Goal: Task Accomplishment & Management: Use online tool/utility

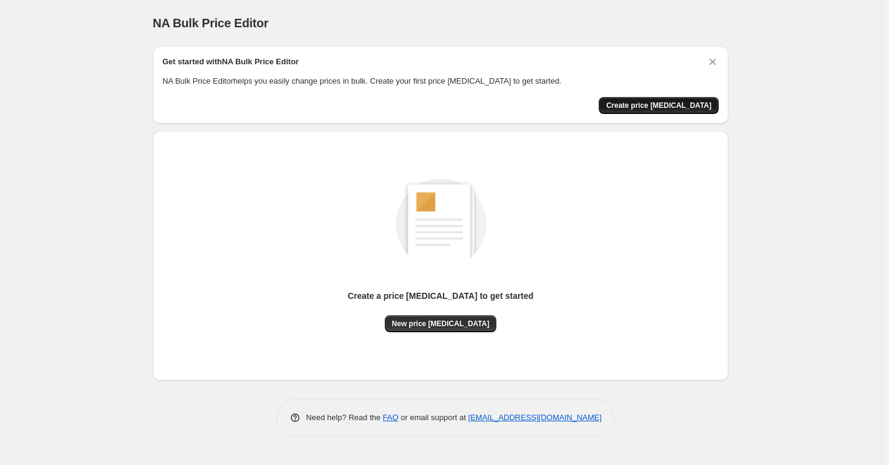
click at [701, 102] on span "Create price [MEDICAL_DATA]" at bounding box center [658, 106] width 105 height 10
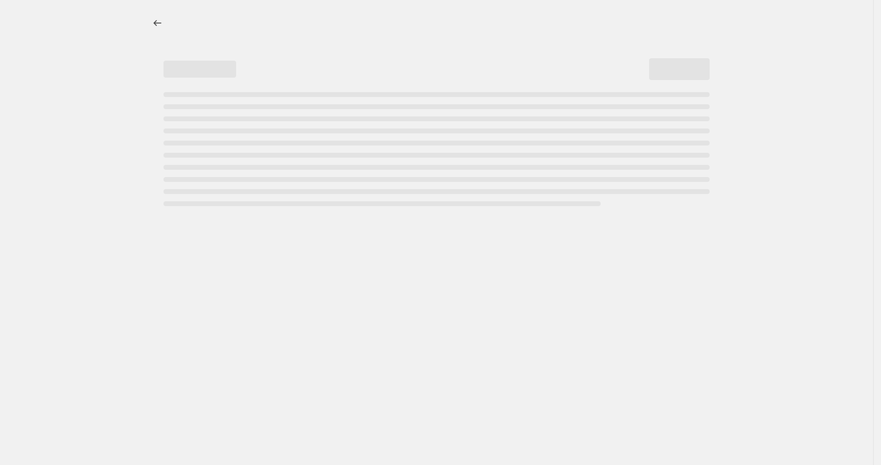
select select "percentage"
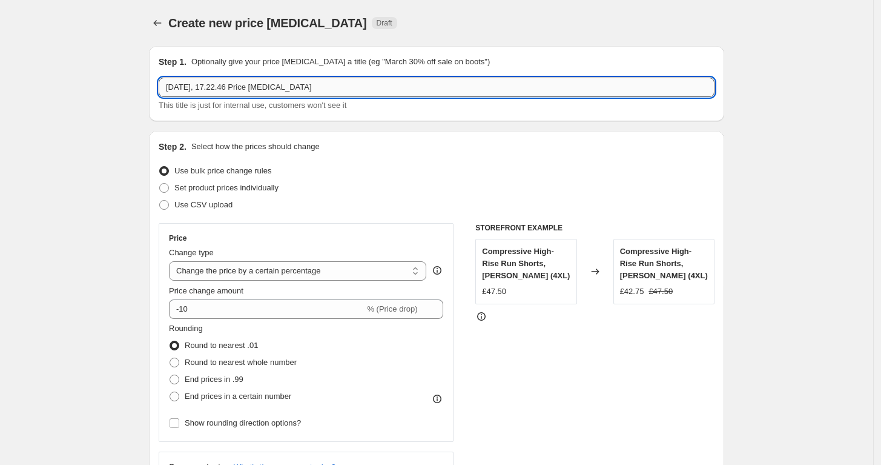
click at [252, 94] on input "[DATE], 17.22.46 Price [MEDICAL_DATA]" at bounding box center [437, 87] width 556 height 19
paste input "ArchiveSale07-08"
click at [217, 91] on input "ArchiveSale07-08" at bounding box center [437, 87] width 556 height 19
type input "ArchiveSale29-08"
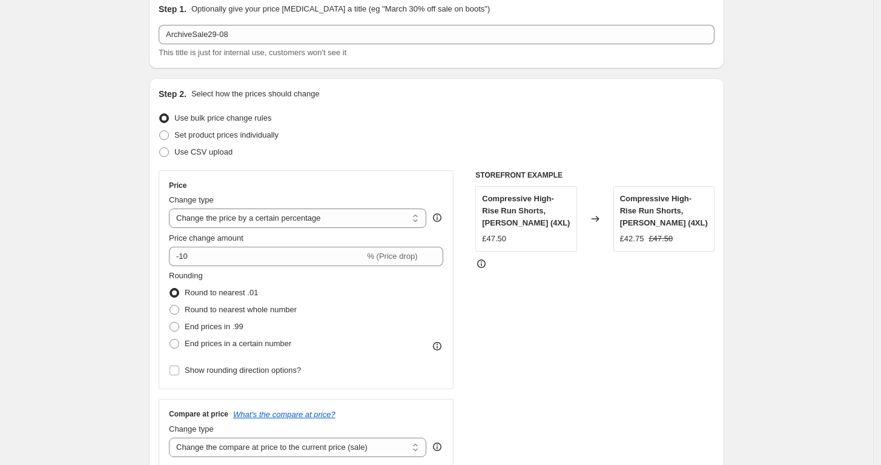
scroll to position [67, 0]
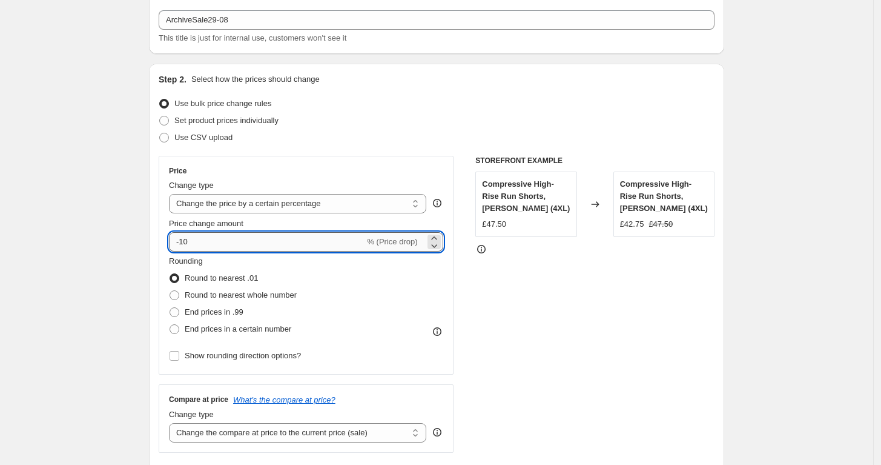
click at [185, 239] on input "-10" at bounding box center [267, 241] width 196 height 19
click at [182, 239] on input "-10" at bounding box center [267, 241] width 196 height 19
click at [189, 241] on input "-10" at bounding box center [267, 241] width 196 height 19
click at [185, 240] on input "-10" at bounding box center [267, 241] width 196 height 19
type input "-30"
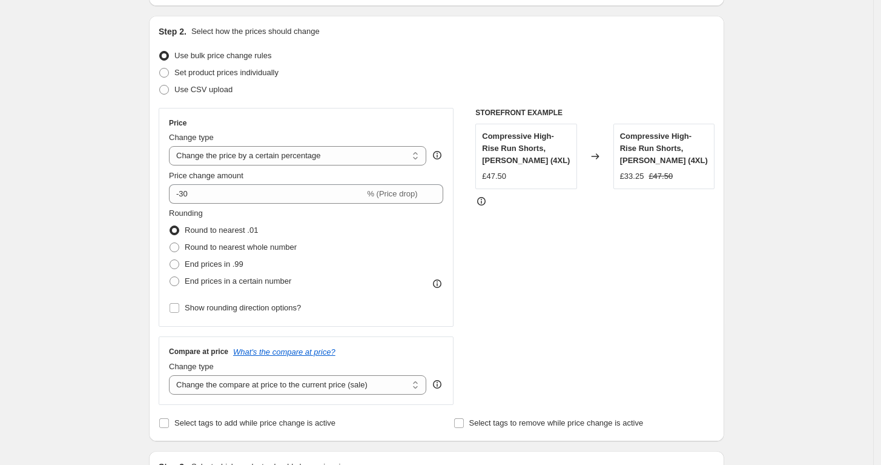
scroll to position [134, 0]
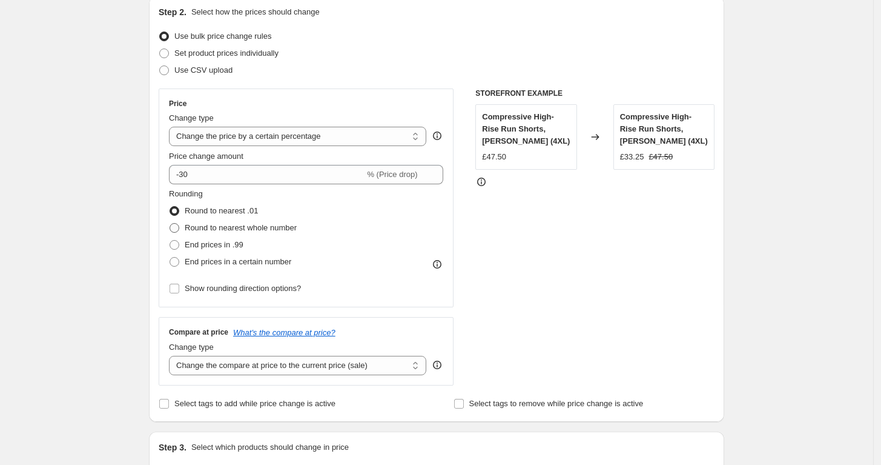
click at [225, 234] on label "Round to nearest whole number" at bounding box center [233, 227] width 128 height 17
click at [170, 224] on input "Round to nearest whole number" at bounding box center [170, 223] width 1 height 1
radio input "true"
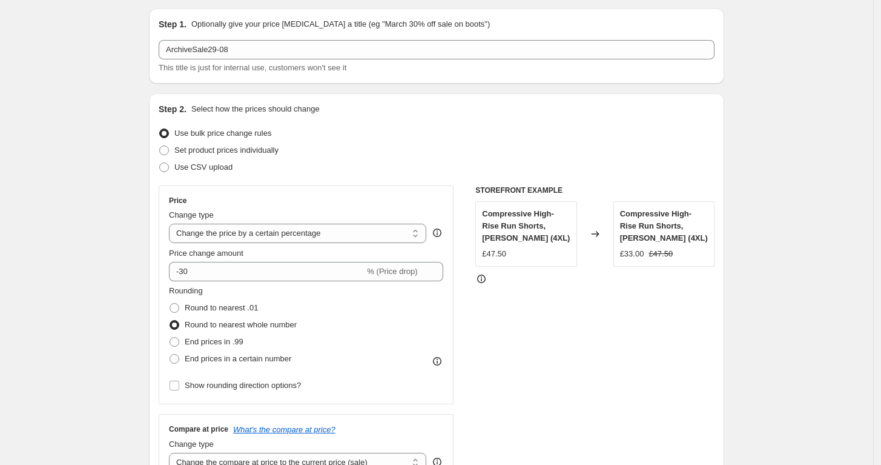
scroll to position [0, 0]
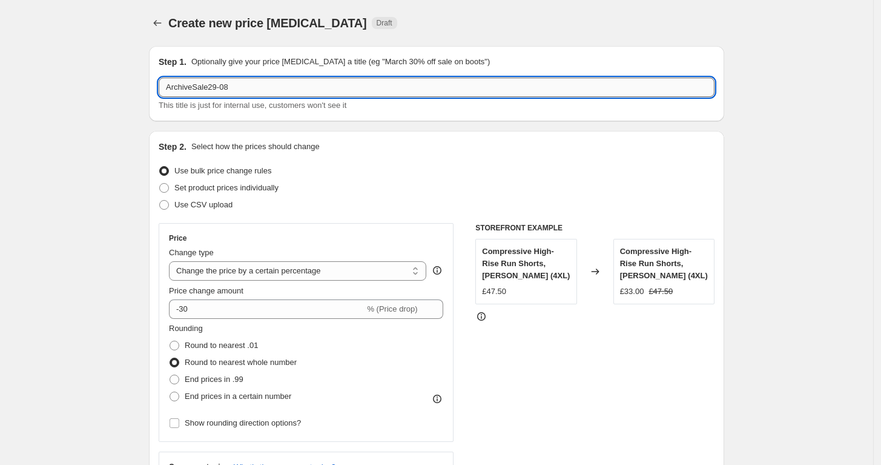
click at [231, 94] on input "ArchiveSale29-08" at bounding box center [437, 87] width 556 height 19
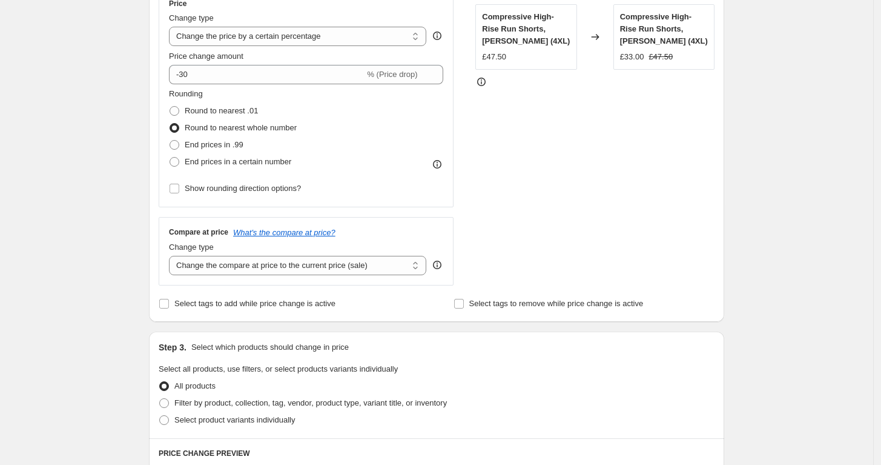
scroll to position [471, 0]
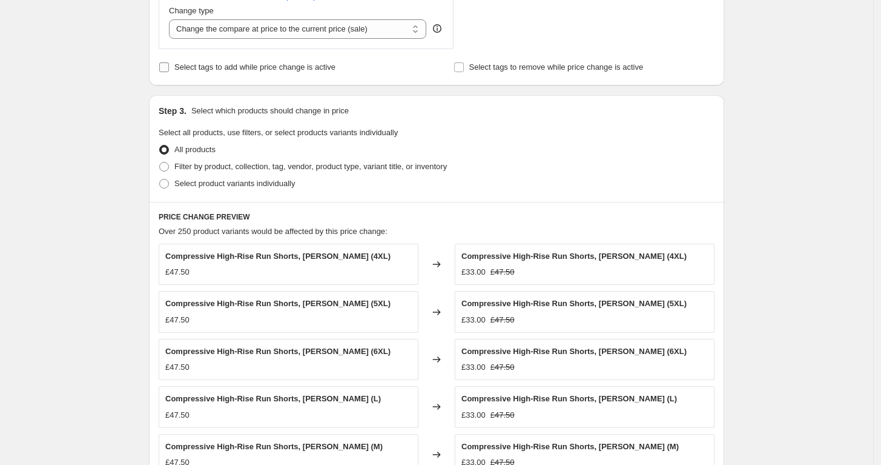
click at [210, 75] on label "Select tags to add while price change is active" at bounding box center [247, 67] width 177 height 17
click at [169, 72] on input "Select tags to add while price change is active" at bounding box center [164, 67] width 10 height 10
checkbox input "true"
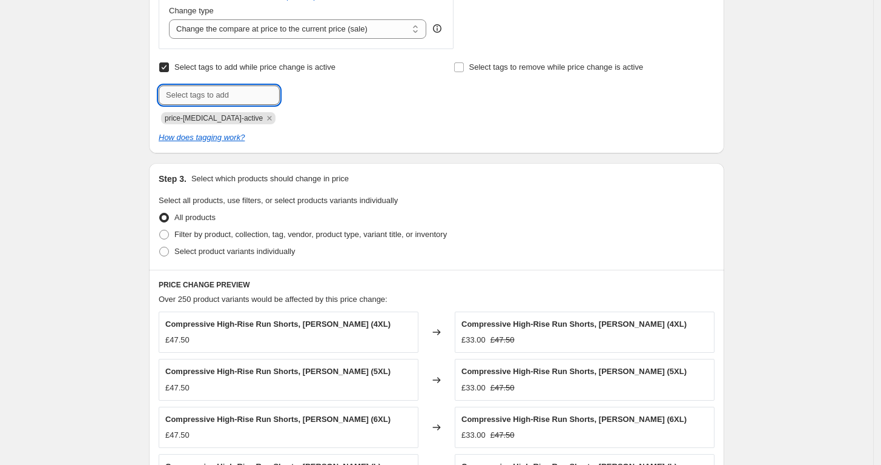
click at [250, 97] on input "text" at bounding box center [219, 94] width 121 height 19
paste input "ArchiveSale29-08"
type input "ArchiveSale29-08"
click at [264, 120] on icon "Remove price-change-job-active" at bounding box center [269, 118] width 11 height 11
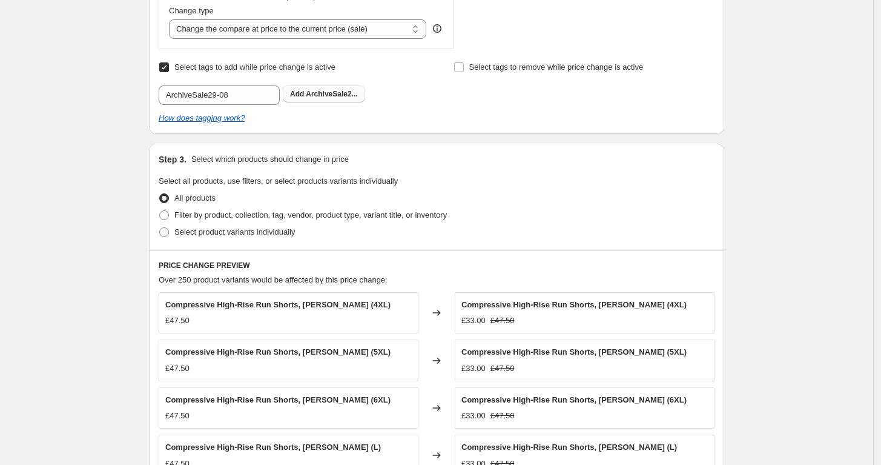
click at [296, 91] on b "Add" at bounding box center [297, 94] width 14 height 8
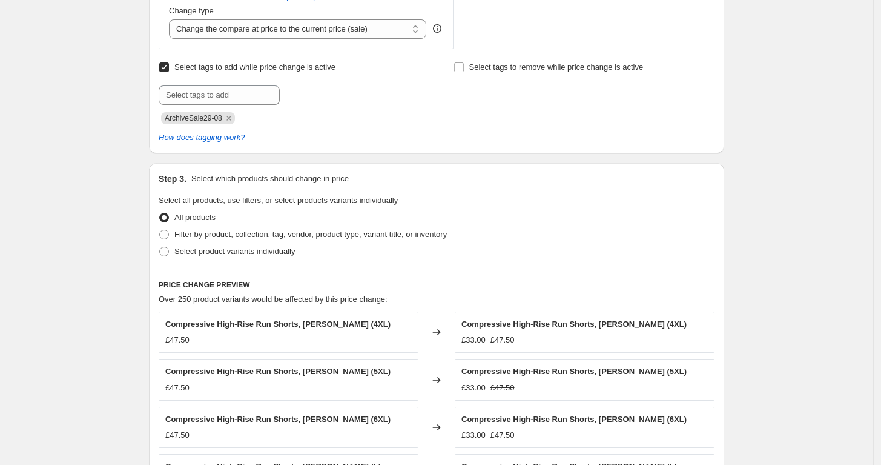
click at [124, 180] on div "Create new price [MEDICAL_DATA]. This page is ready Create new price [MEDICAL_D…" at bounding box center [436, 148] width 873 height 1238
click at [213, 226] on label "Filter by product, collection, tag, vendor, product type, variant title, or inv…" at bounding box center [303, 234] width 288 height 17
click at [160, 230] on input "Filter by product, collection, tag, vendor, product type, variant title, or inv…" at bounding box center [159, 230] width 1 height 1
radio input "true"
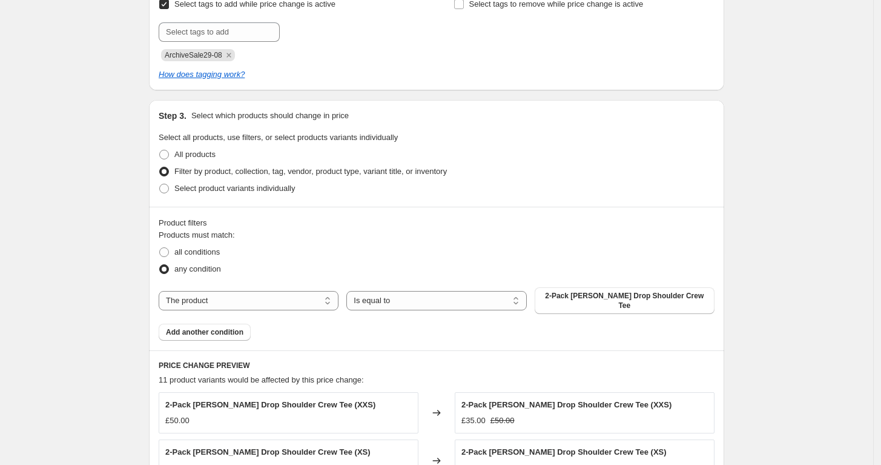
scroll to position [606, 0]
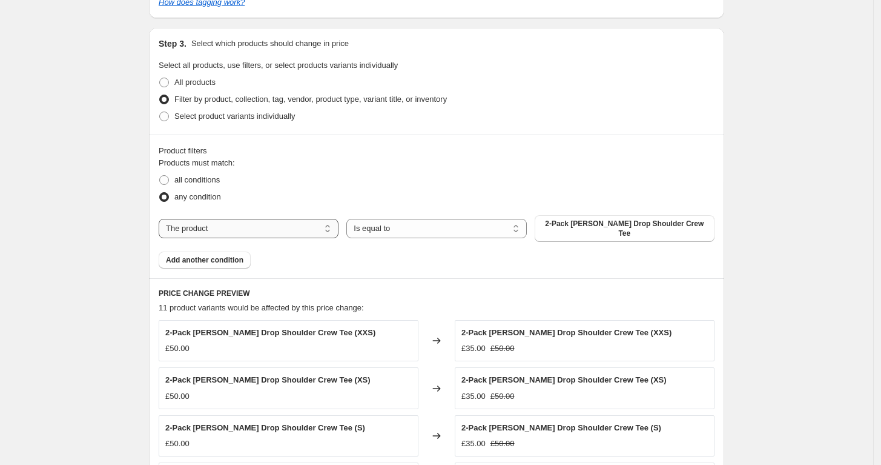
click at [264, 225] on select "The product The product's collection The product's tag The product's vendor The…" at bounding box center [249, 228] width 180 height 19
click at [267, 222] on select "The product The product's collection The product's tag The product's vendor The…" at bounding box center [249, 228] width 180 height 19
select select "collection"
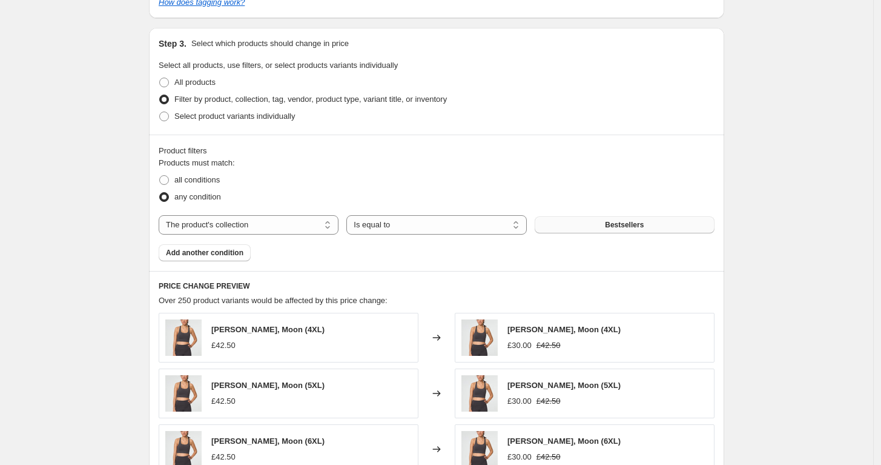
click at [615, 231] on button "Bestsellers" at bounding box center [625, 224] width 180 height 17
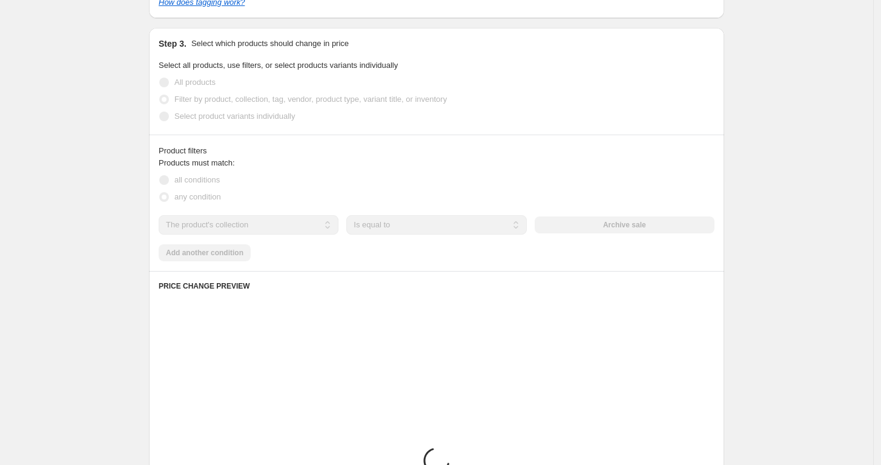
click at [107, 262] on div "Create new price [MEDICAL_DATA]. This page is ready Create new price [MEDICAL_D…" at bounding box center [436, 101] width 873 height 1415
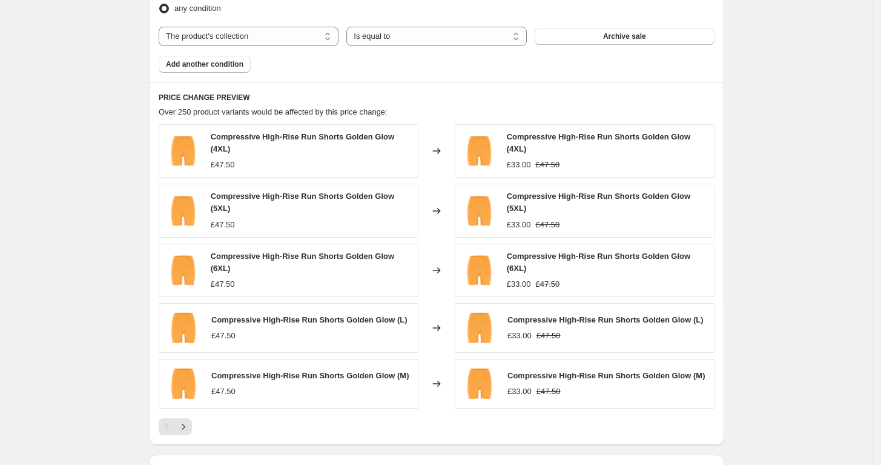
scroll to position [950, 0]
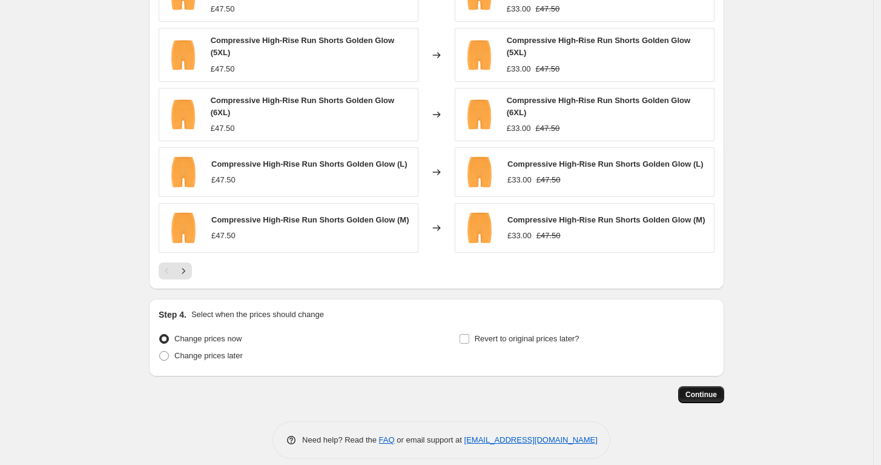
click at [698, 389] on span "Continue" at bounding box center [701, 394] width 31 height 10
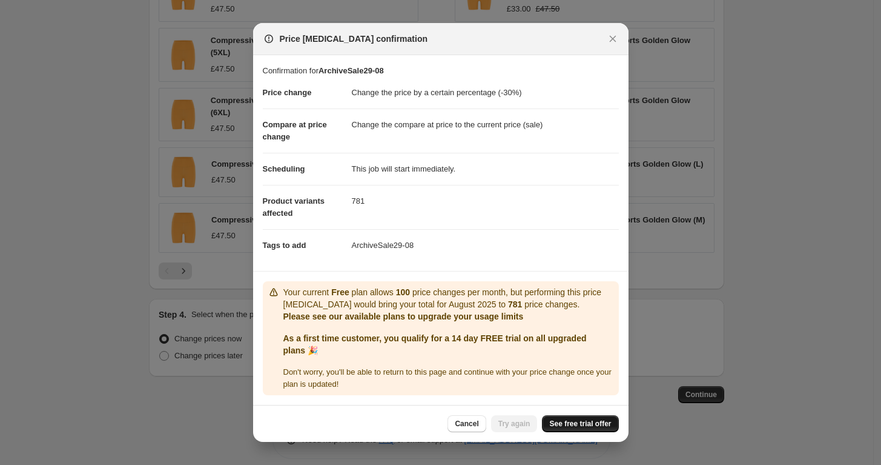
click at [567, 423] on span "See free trial offer" at bounding box center [580, 424] width 62 height 10
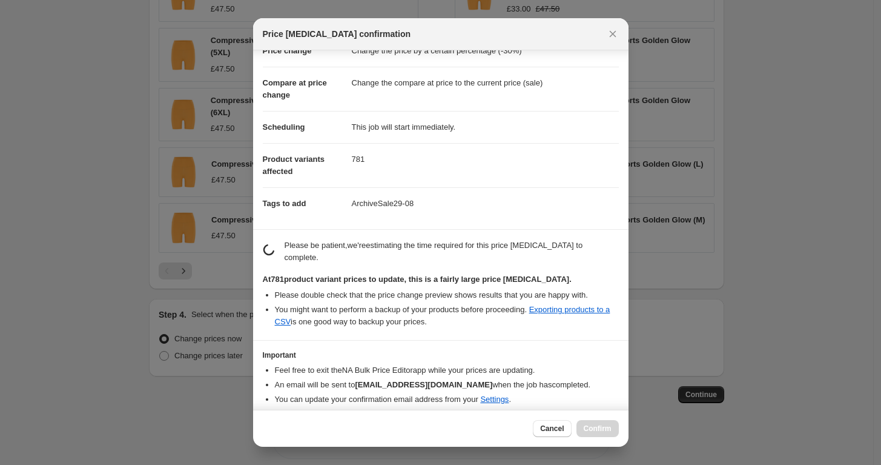
scroll to position [71, 0]
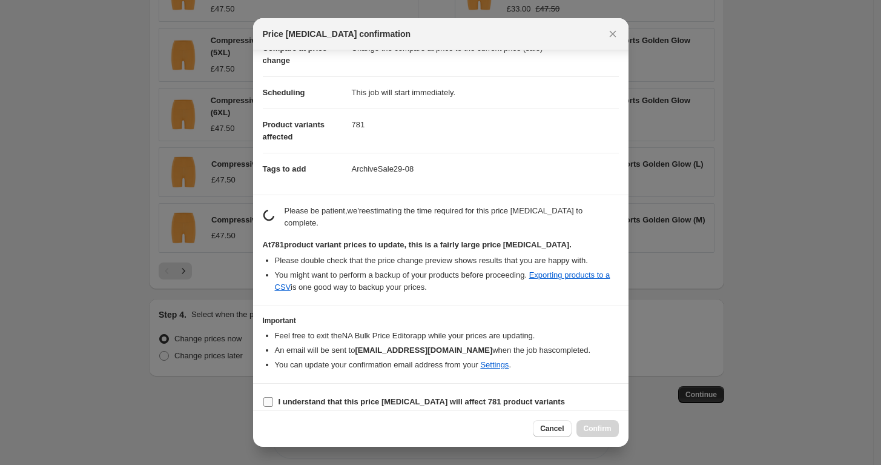
click at [319, 397] on b "I understand that this price [MEDICAL_DATA] will affect 781 product variants" at bounding box center [422, 401] width 287 height 9
click at [273, 397] on input "I understand that this price [MEDICAL_DATA] will affect 781 product variants" at bounding box center [269, 402] width 10 height 10
checkbox input "true"
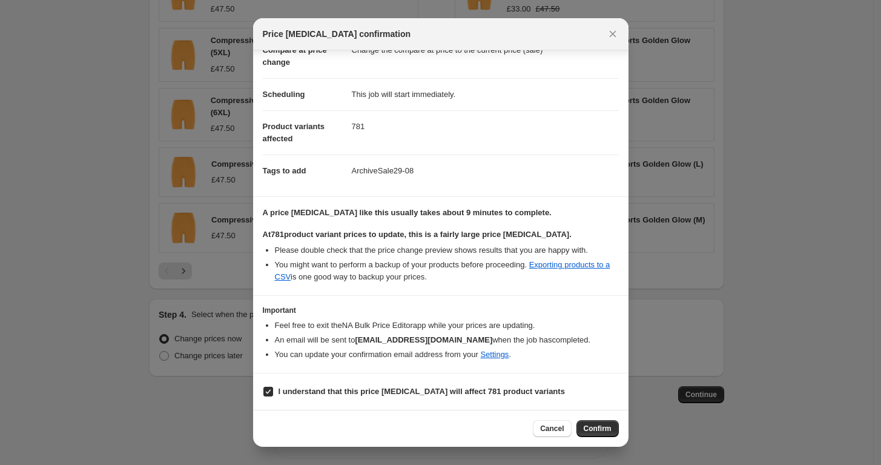
scroll to position [68, 0]
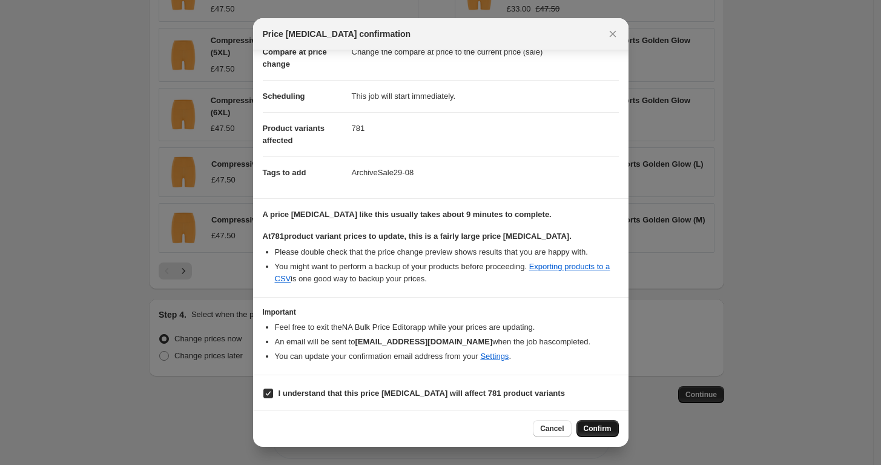
click at [600, 432] on span "Confirm" at bounding box center [598, 428] width 28 height 10
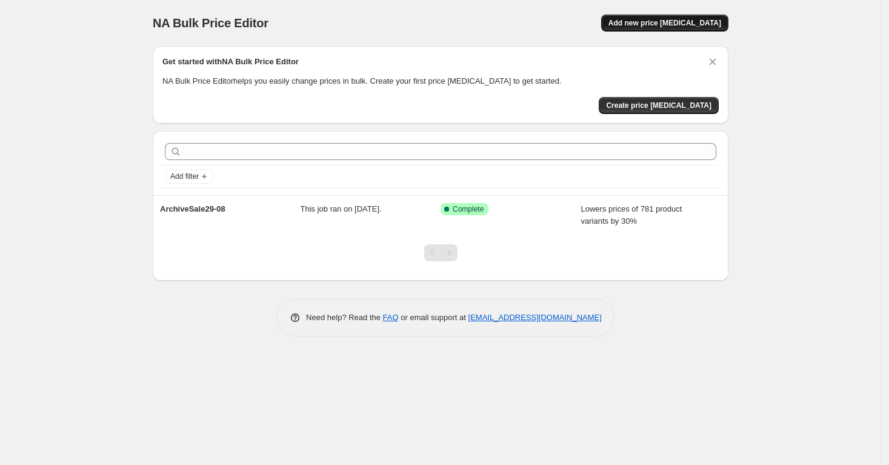
click at [674, 27] on span "Add new price [MEDICAL_DATA]" at bounding box center [664, 23] width 113 height 10
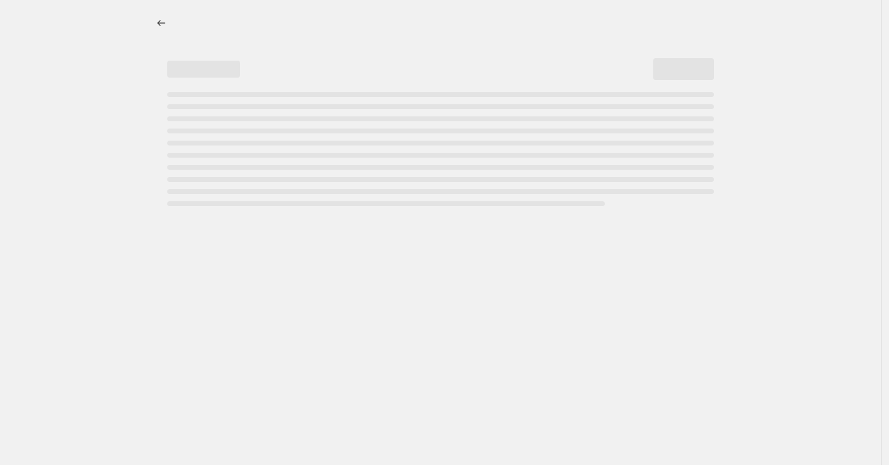
select select "percentage"
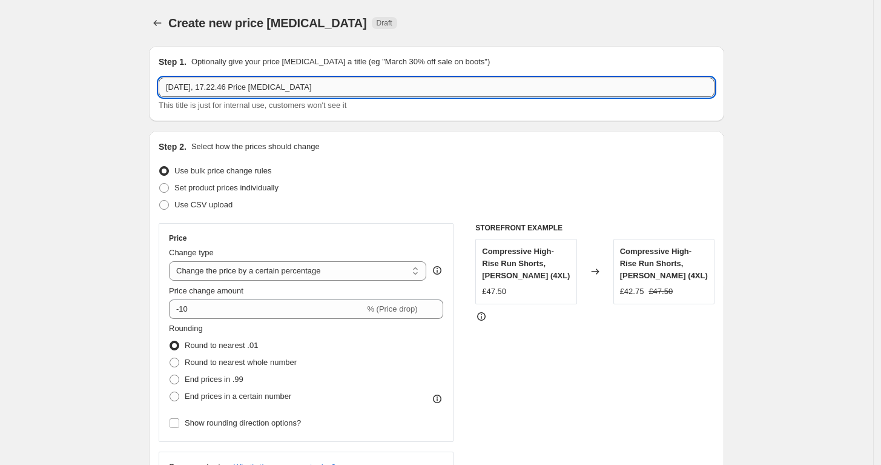
click at [285, 87] on input "[DATE], 17.22.46 Price [MEDICAL_DATA]" at bounding box center [437, 87] width 556 height 19
paste input "openingsale"
type input "openingsale"
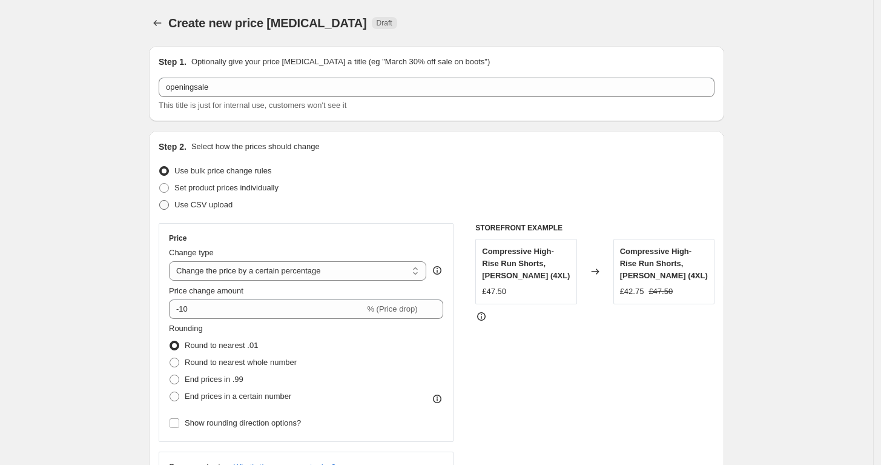
click at [208, 200] on span "Use CSV upload" at bounding box center [203, 204] width 58 height 9
click at [160, 200] on input "Use CSV upload" at bounding box center [159, 200] width 1 height 1
radio input "true"
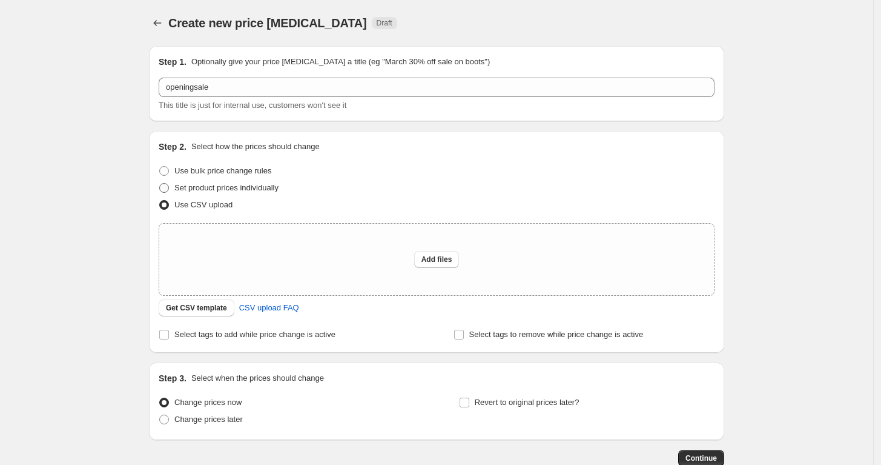
click at [209, 187] on span "Set product prices individually" at bounding box center [226, 187] width 104 height 9
click at [160, 184] on input "Set product prices individually" at bounding box center [159, 183] width 1 height 1
radio input "true"
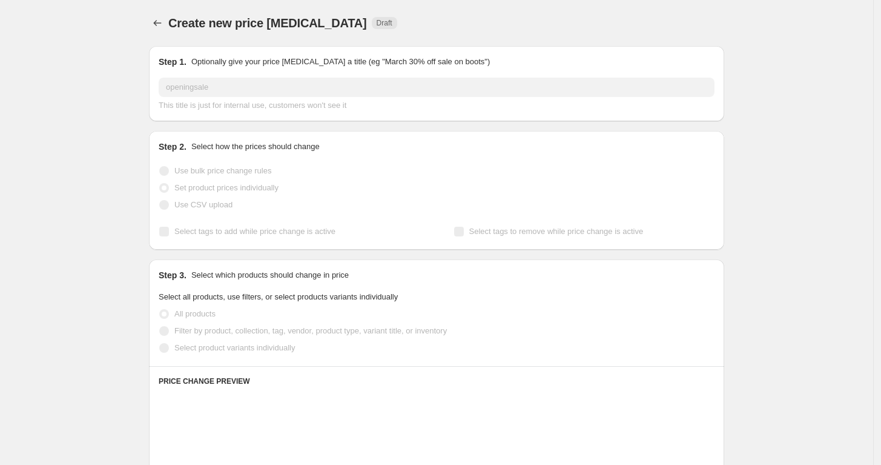
click at [208, 171] on span "Use bulk price change rules" at bounding box center [222, 170] width 97 height 9
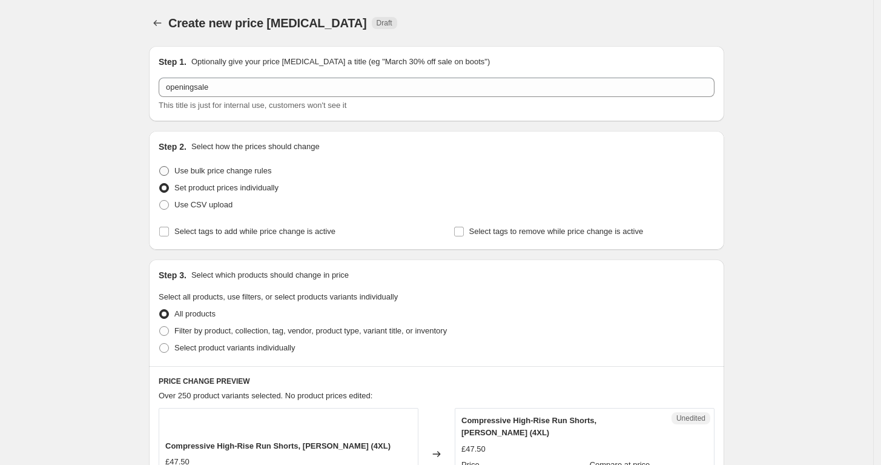
click at [208, 171] on span "Use bulk price change rules" at bounding box center [222, 170] width 97 height 9
click at [160, 167] on input "Use bulk price change rules" at bounding box center [159, 166] width 1 height 1
radio input "true"
select select "percentage"
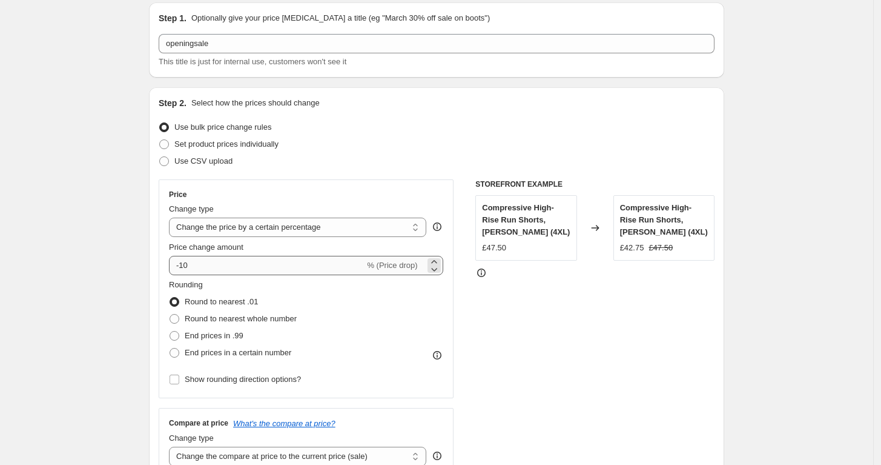
scroll to position [67, 0]
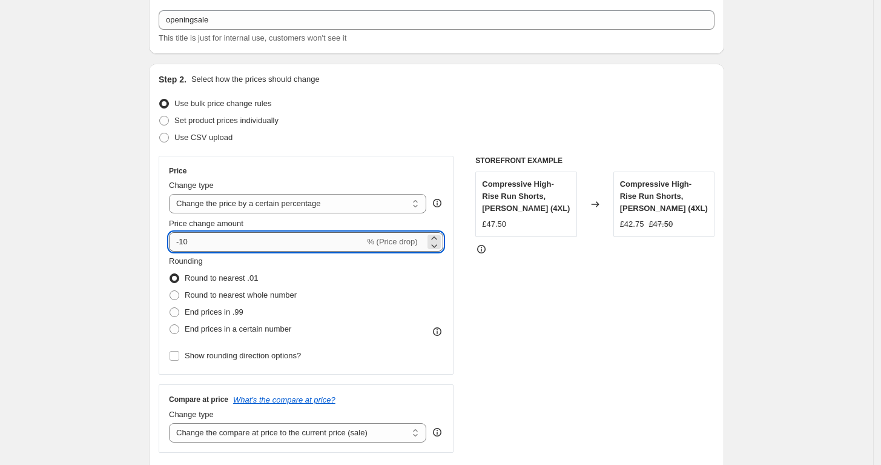
click at [185, 242] on input "-10" at bounding box center [267, 241] width 196 height 19
type input "-20"
click at [199, 293] on span "Round to nearest whole number" at bounding box center [241, 294] width 112 height 9
click at [170, 291] on input "Round to nearest whole number" at bounding box center [170, 290] width 1 height 1
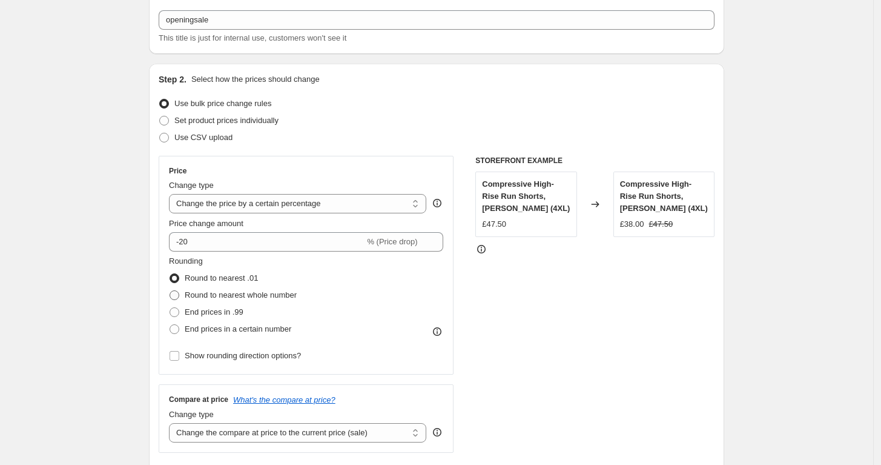
radio input "true"
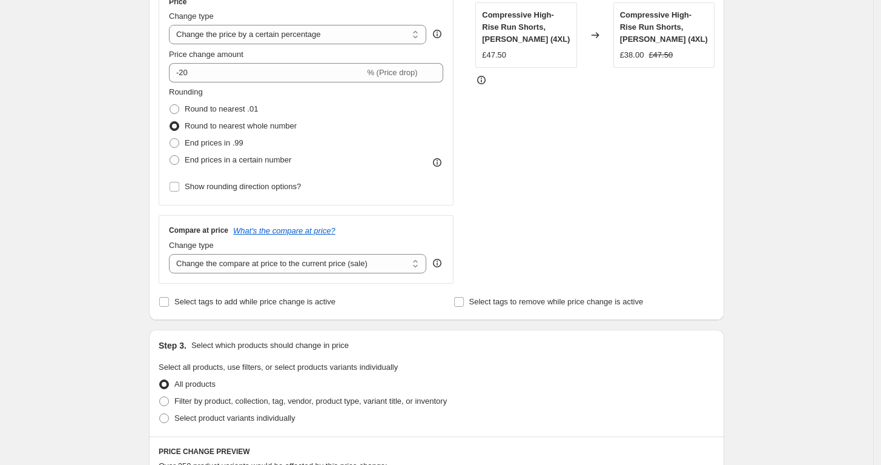
scroll to position [471, 0]
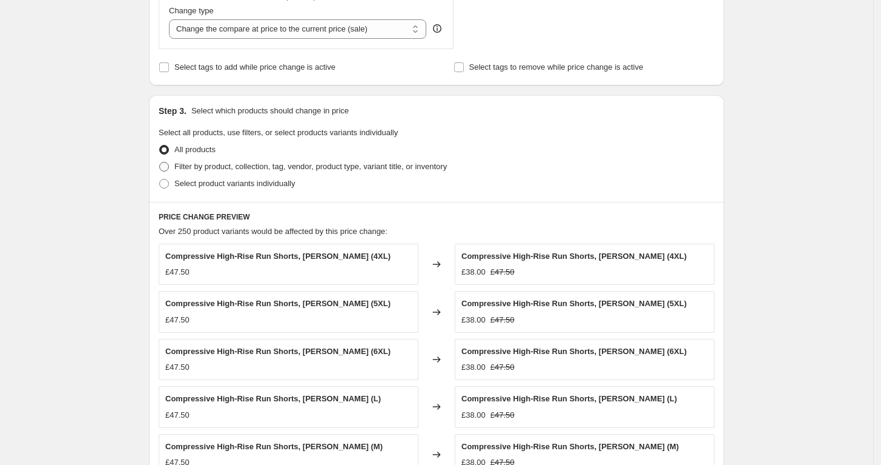
click at [214, 167] on span "Filter by product, collection, tag, vendor, product type, variant title, or inv…" at bounding box center [310, 166] width 273 height 9
click at [160, 162] on input "Filter by product, collection, tag, vendor, product type, variant title, or inv…" at bounding box center [159, 162] width 1 height 1
radio input "true"
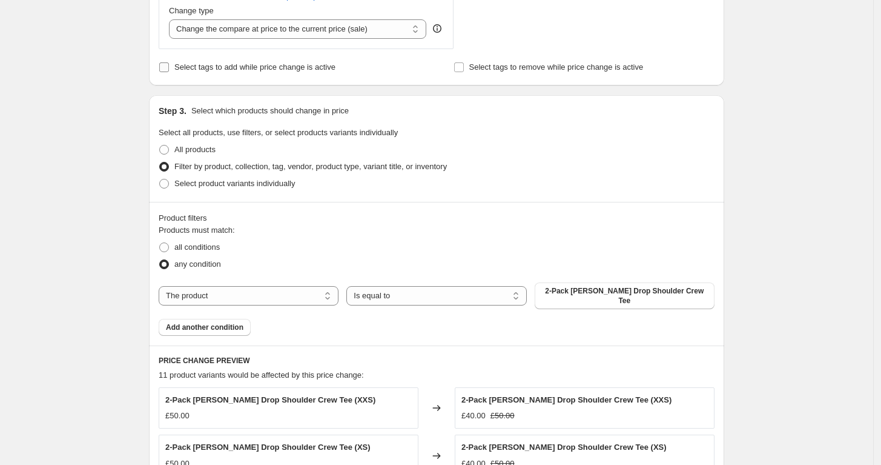
click at [244, 67] on span "Select tags to add while price change is active" at bounding box center [254, 66] width 161 height 9
click at [169, 67] on input "Select tags to add while price change is active" at bounding box center [164, 67] width 10 height 10
checkbox input "true"
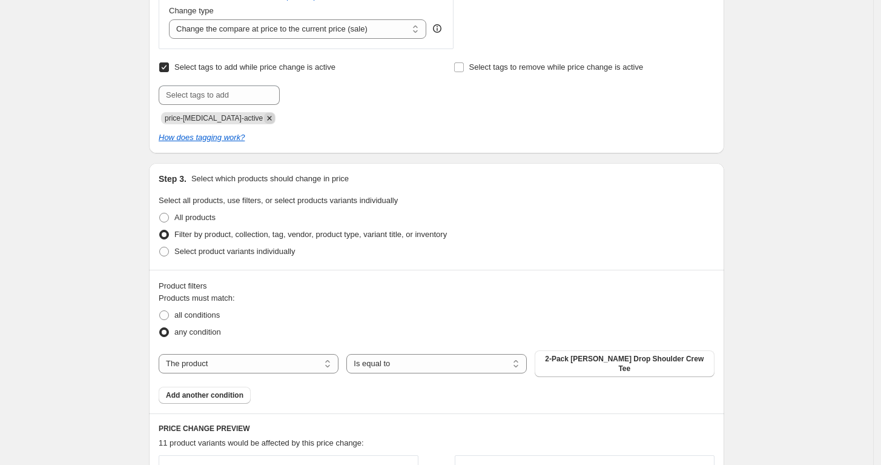
click at [264, 123] on icon "Remove price-change-job-active" at bounding box center [269, 118] width 11 height 11
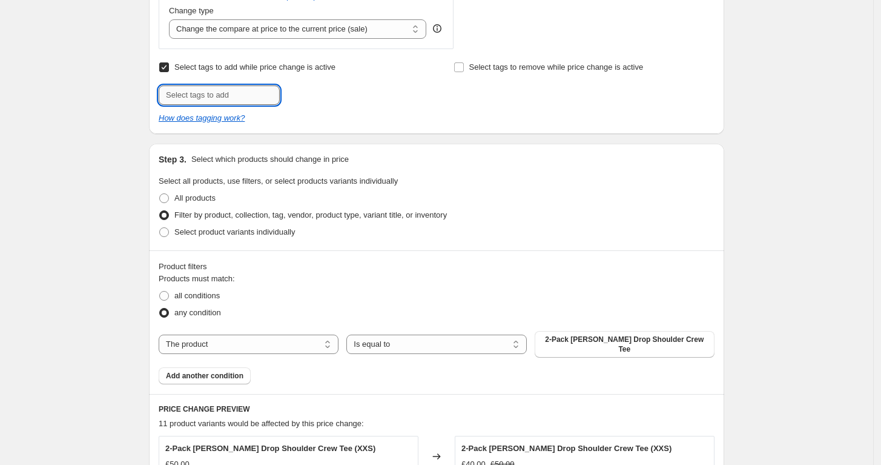
click at [247, 101] on input "text" at bounding box center [219, 94] width 121 height 19
paste input "25discountopen"
type input "25discountopen"
click at [310, 98] on span "25discountop..." at bounding box center [333, 94] width 53 height 8
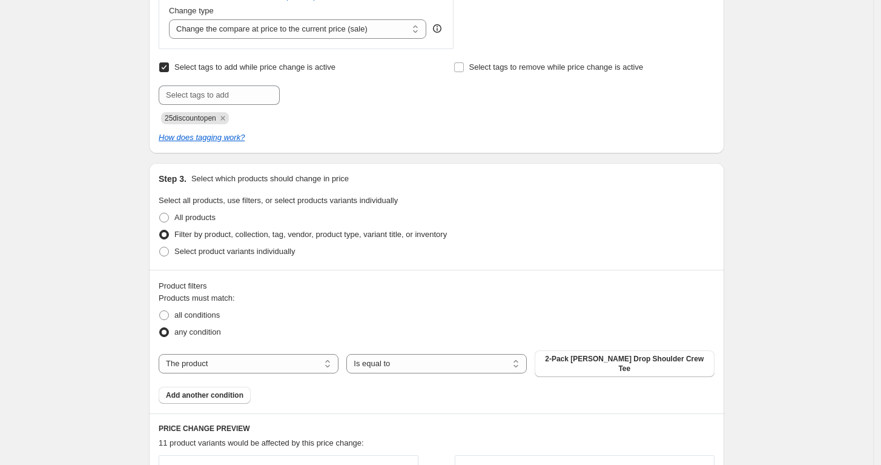
click at [104, 198] on div "Create new price [MEDICAL_DATA]. This page is ready Create new price [MEDICAL_D…" at bounding box center [436, 219] width 873 height 1381
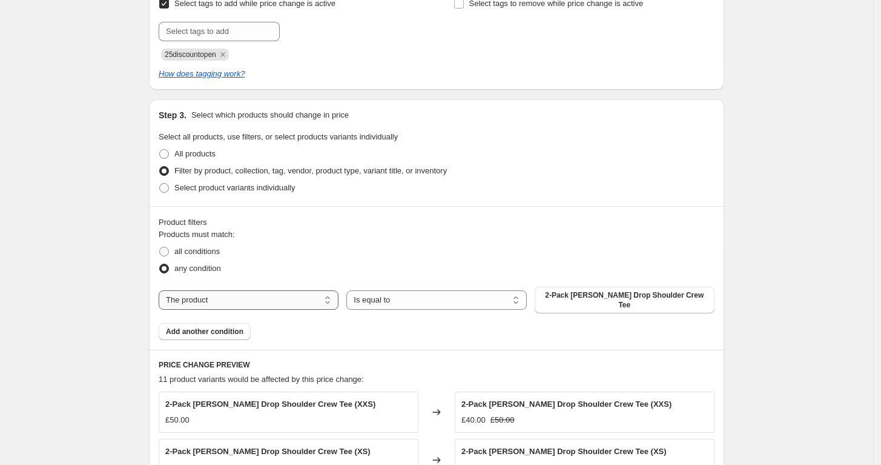
scroll to position [606, 0]
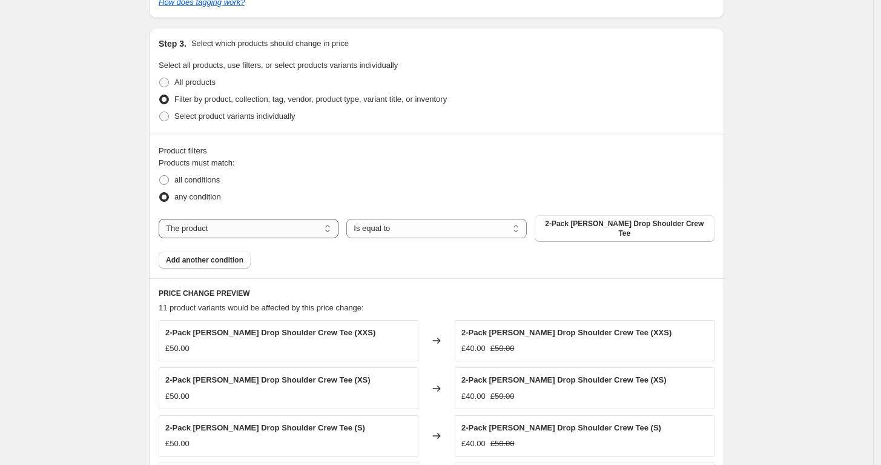
click at [271, 225] on select "The product The product's collection The product's tag The product's vendor The…" at bounding box center [249, 228] width 180 height 19
select select "collection"
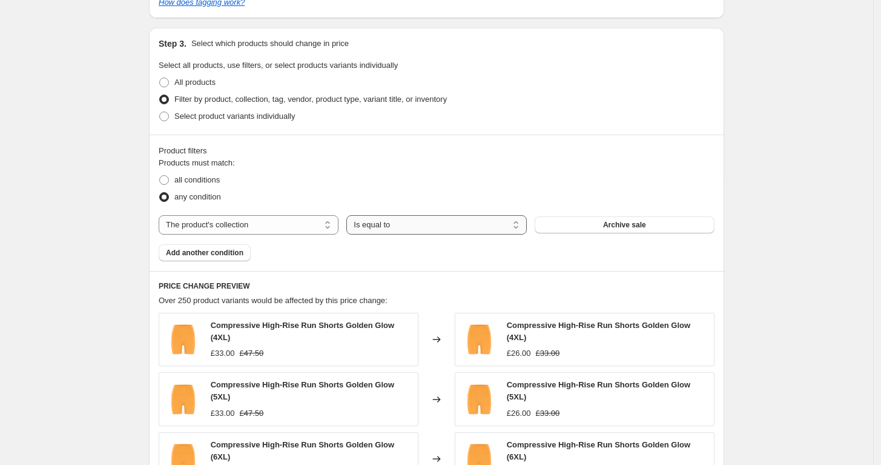
drag, startPoint x: 397, startPoint y: 227, endPoint x: 402, endPoint y: 232, distance: 6.9
click at [397, 227] on select "Is equal to Is not equal to" at bounding box center [436, 224] width 180 height 19
select select "not_equal"
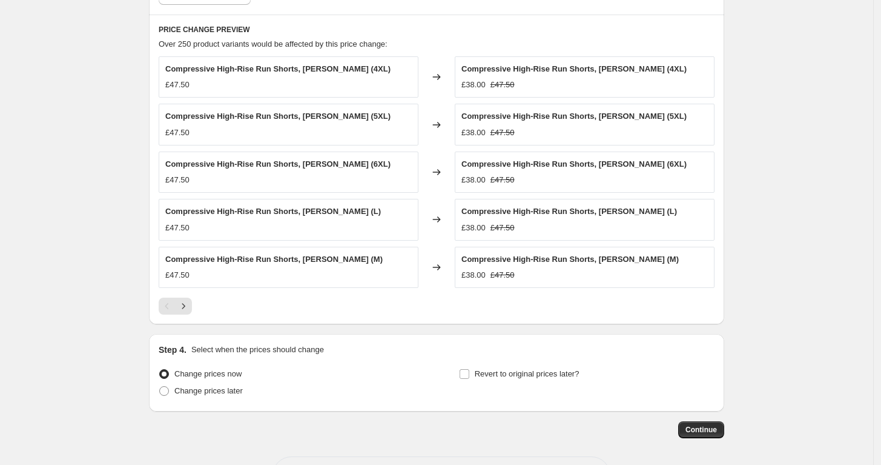
scroll to position [909, 0]
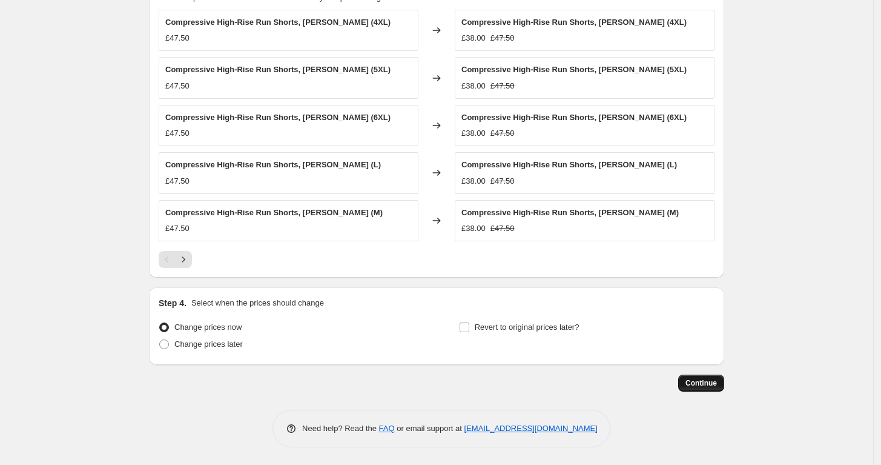
click at [717, 383] on span "Continue" at bounding box center [701, 383] width 31 height 10
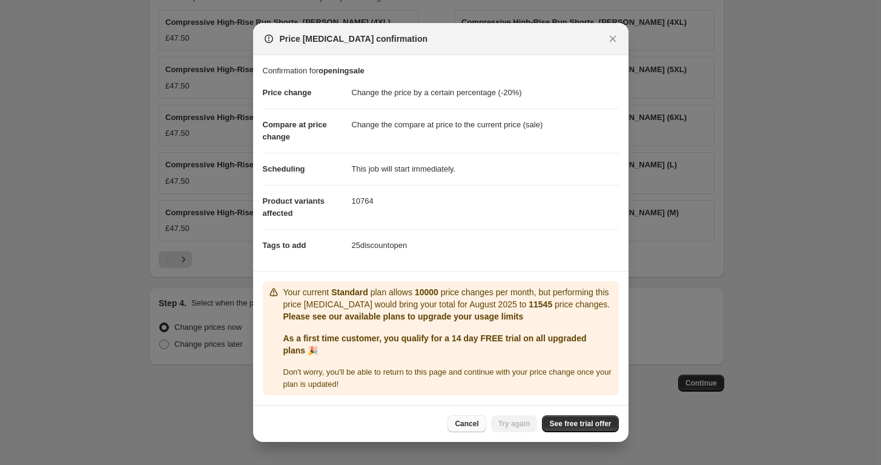
click at [473, 415] on button "Cancel" at bounding box center [467, 423] width 38 height 17
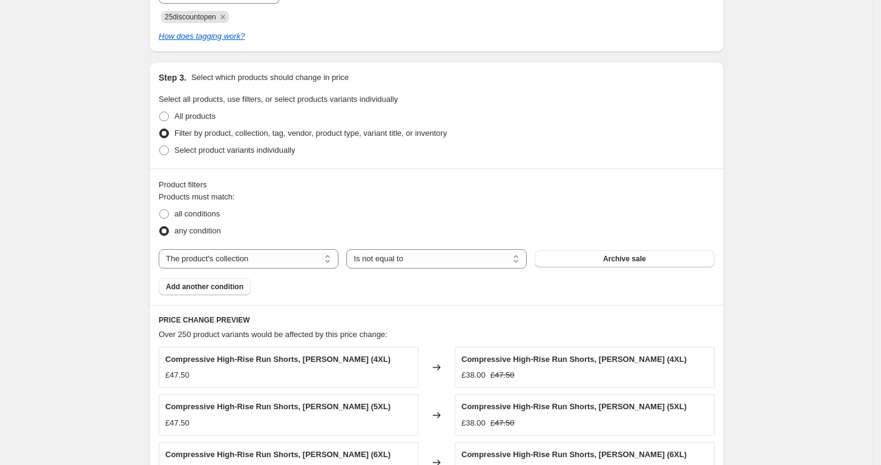
scroll to position [909, 0]
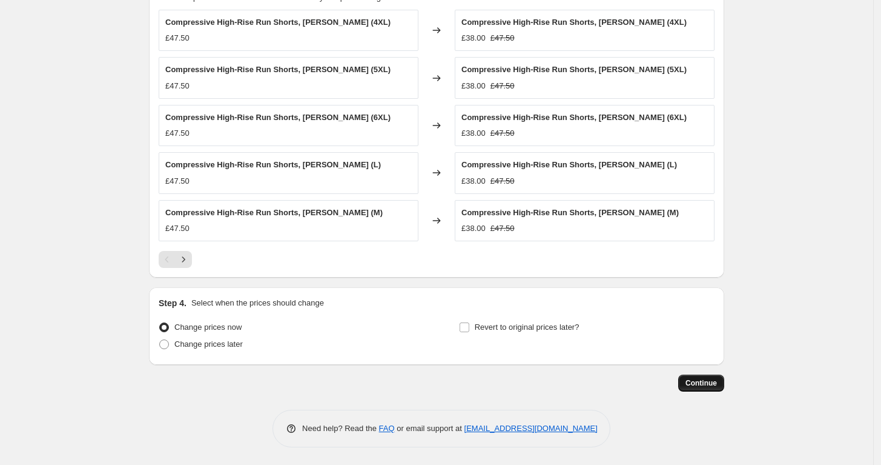
click at [703, 378] on span "Continue" at bounding box center [701, 383] width 31 height 10
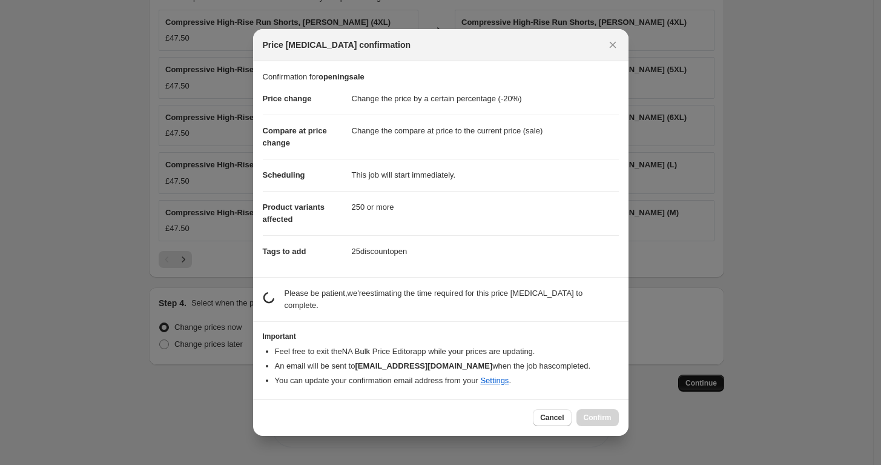
scroll to position [0, 0]
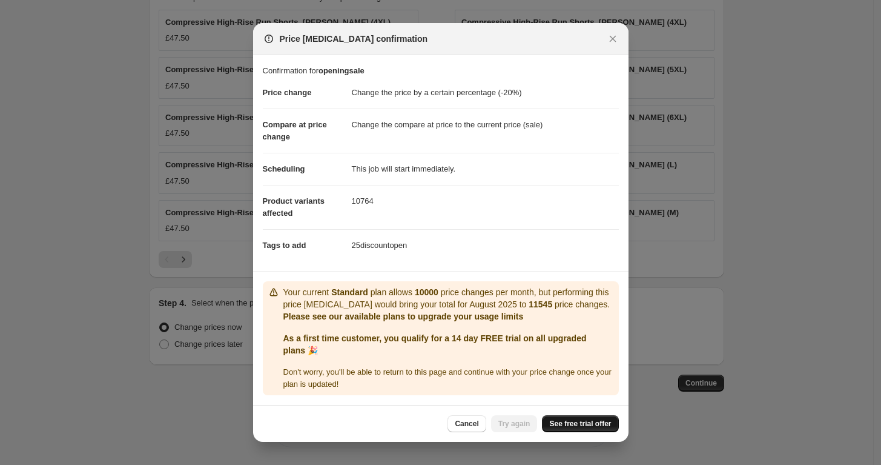
click at [582, 419] on span "See free trial offer" at bounding box center [580, 424] width 62 height 10
click at [523, 422] on span "Try again" at bounding box center [515, 424] width 32 height 10
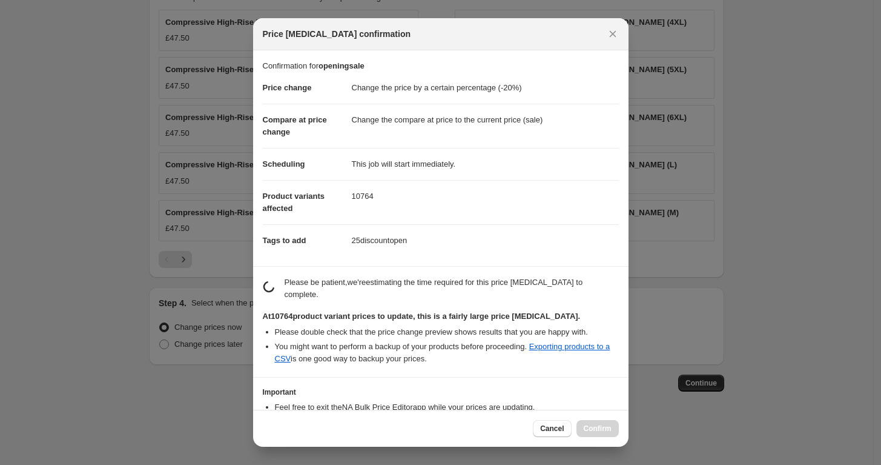
click at [712, 159] on div at bounding box center [440, 232] width 881 height 465
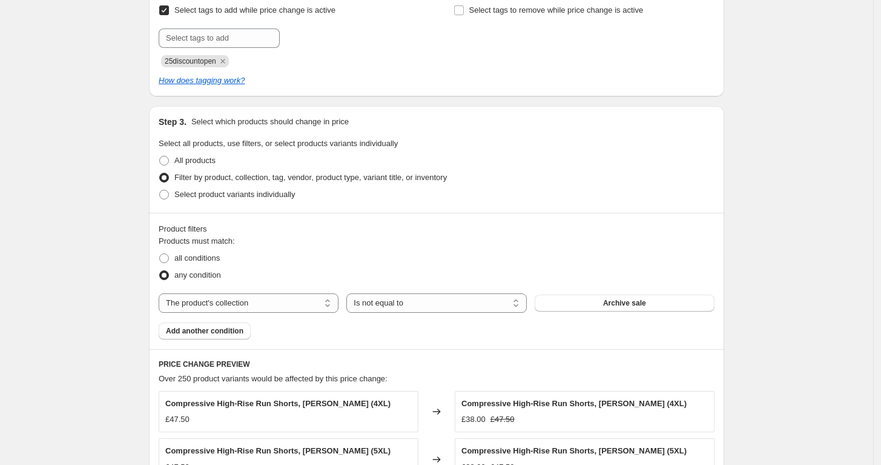
scroll to position [640, 0]
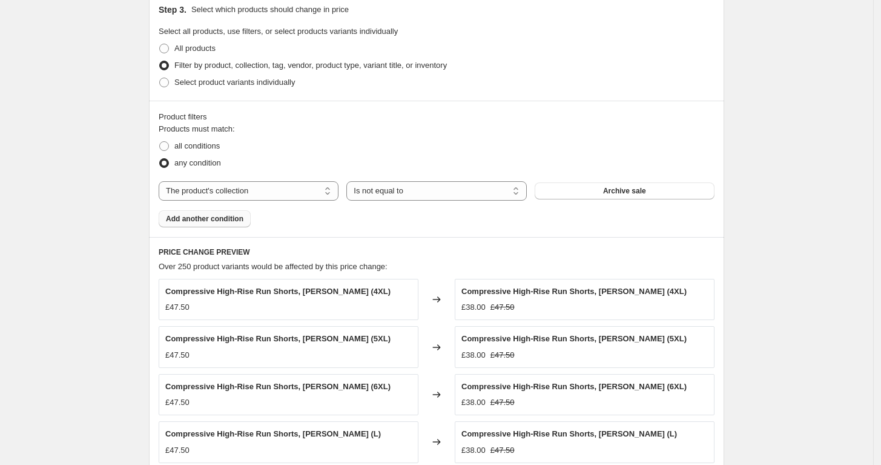
click at [213, 226] on button "Add another condition" at bounding box center [205, 218] width 92 height 17
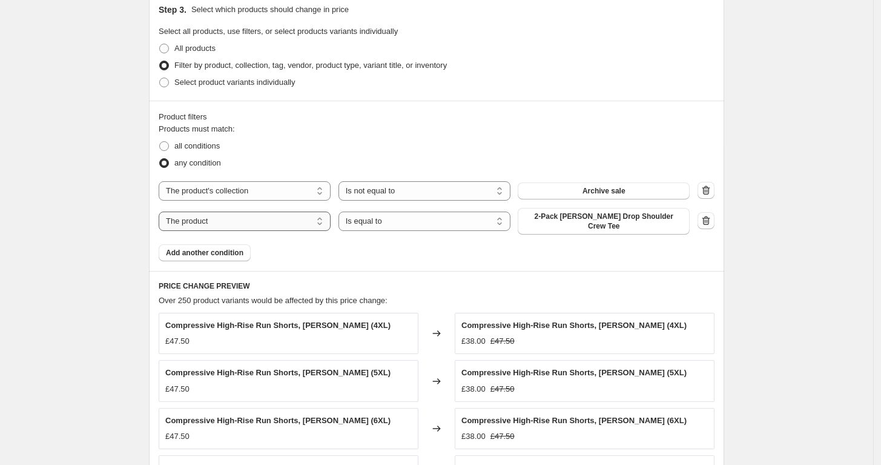
click at [267, 217] on select "The product The product's collection The product's tag The product's vendor The…" at bounding box center [245, 220] width 172 height 19
select select "product_status"
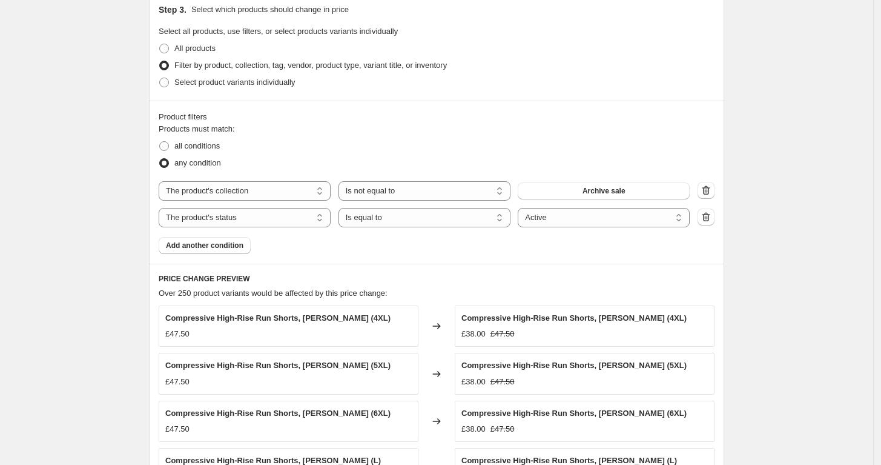
click at [703, 253] on div "Products must match: all conditions any condition The product The product's col…" at bounding box center [437, 188] width 556 height 131
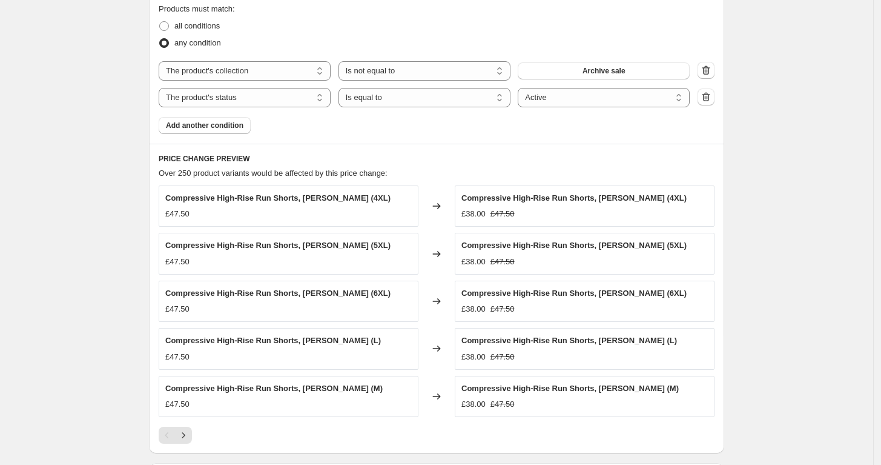
scroll to position [935, 0]
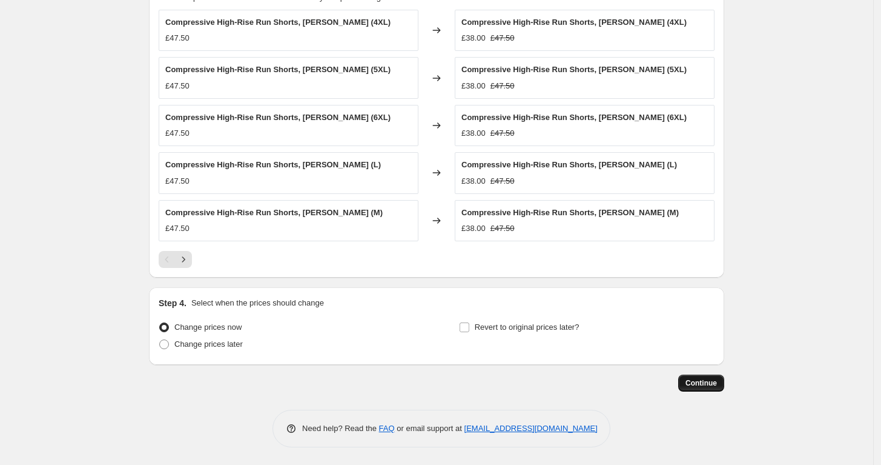
click at [723, 390] on button "Continue" at bounding box center [701, 382] width 46 height 17
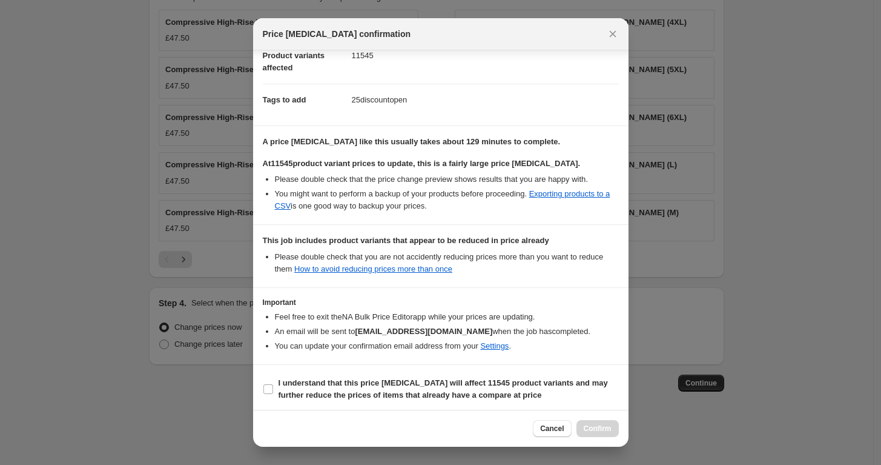
scroll to position [143, 0]
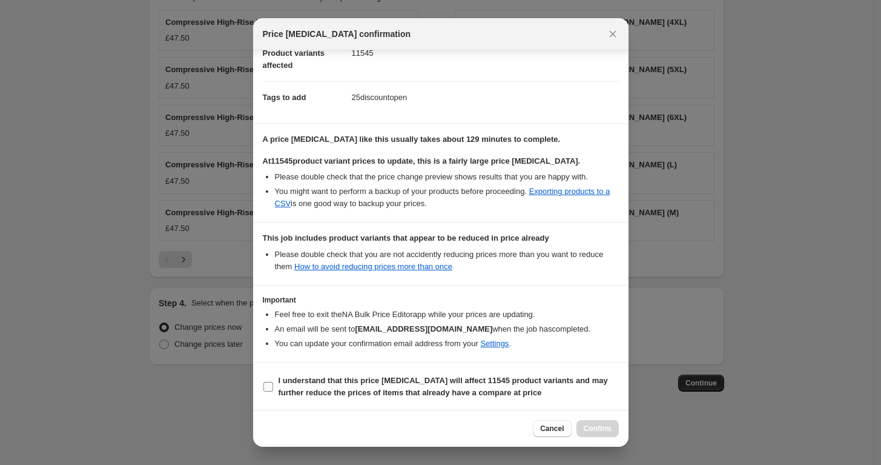
click at [330, 379] on b "I understand that this price [MEDICAL_DATA] will affect 11545 product variants …" at bounding box center [444, 386] width 330 height 21
click at [273, 382] on input "I understand that this price [MEDICAL_DATA] will affect 11545 product variants …" at bounding box center [269, 387] width 10 height 10
checkbox input "true"
click at [614, 41] on button "Close" at bounding box center [613, 33] width 17 height 17
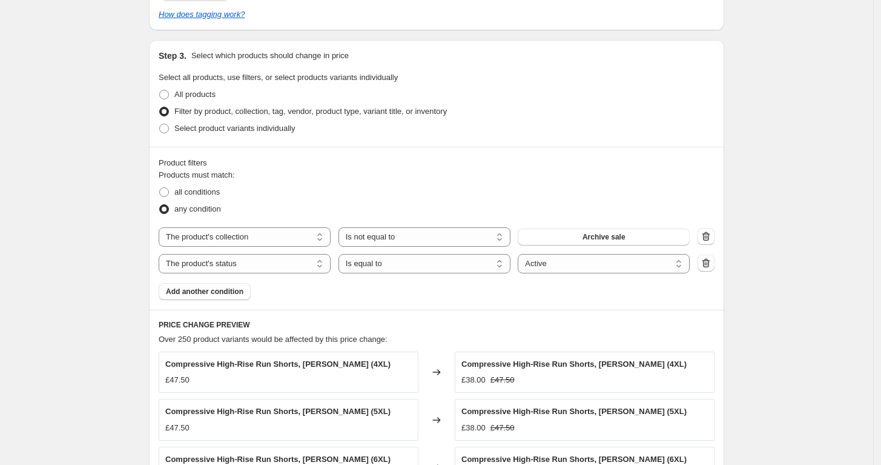
scroll to position [599, 0]
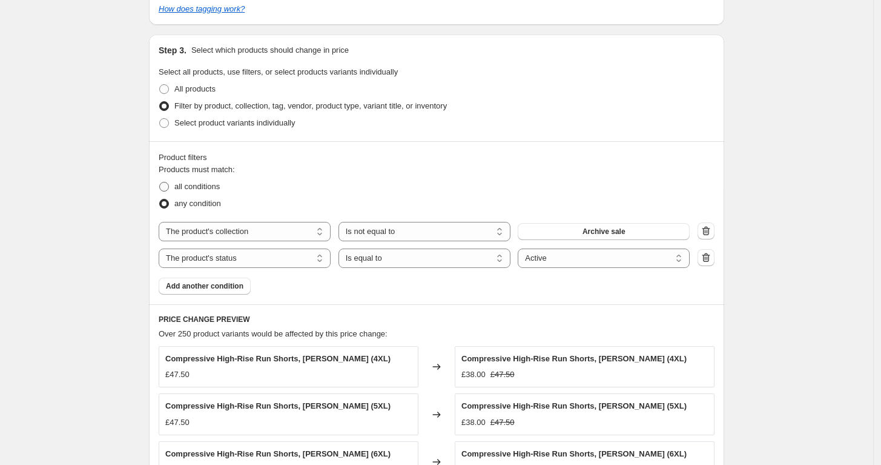
click at [218, 187] on span "all conditions" at bounding box center [196, 186] width 45 height 9
click at [160, 182] on input "all conditions" at bounding box center [159, 182] width 1 height 1
radio input "true"
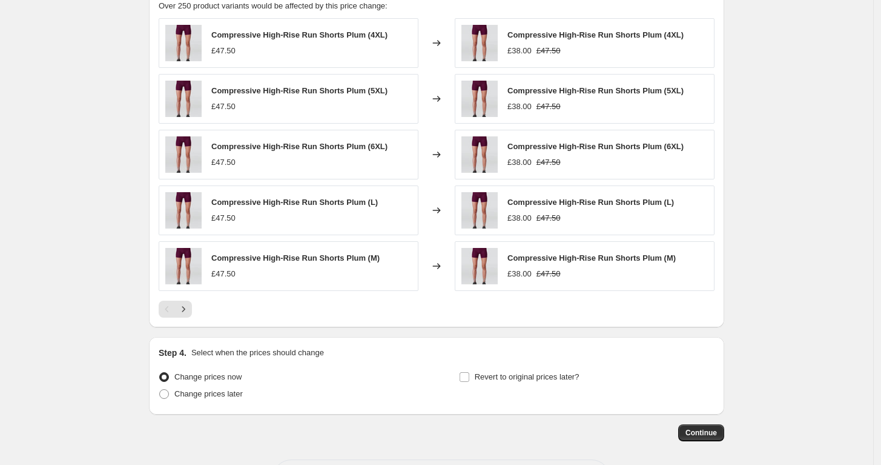
scroll to position [976, 0]
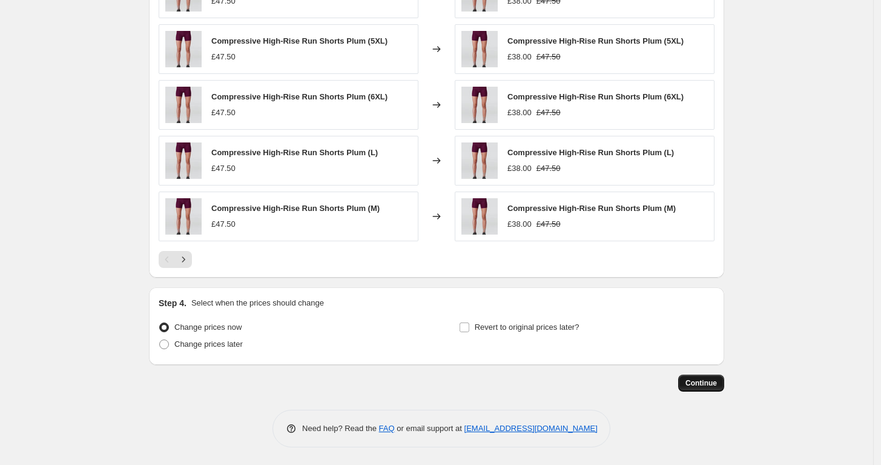
click at [693, 382] on span "Continue" at bounding box center [701, 383] width 31 height 10
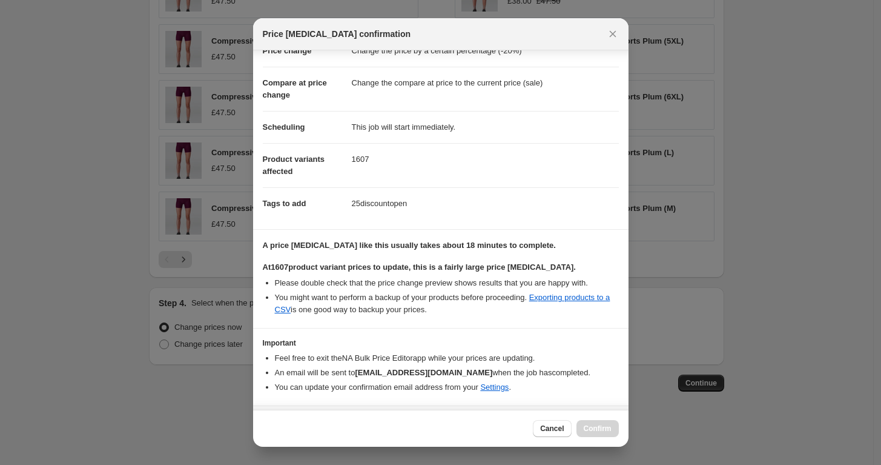
scroll to position [68, 0]
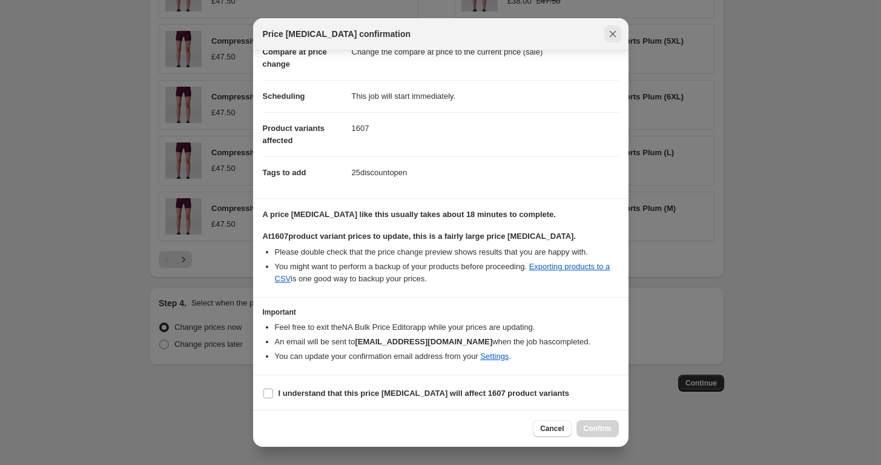
click at [614, 41] on button "Close" at bounding box center [613, 33] width 17 height 17
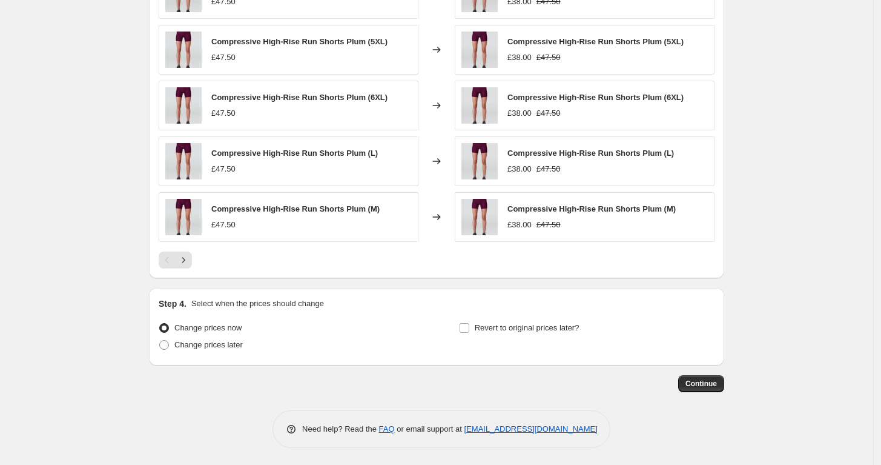
scroll to position [976, 0]
click at [698, 376] on button "Continue" at bounding box center [701, 382] width 46 height 17
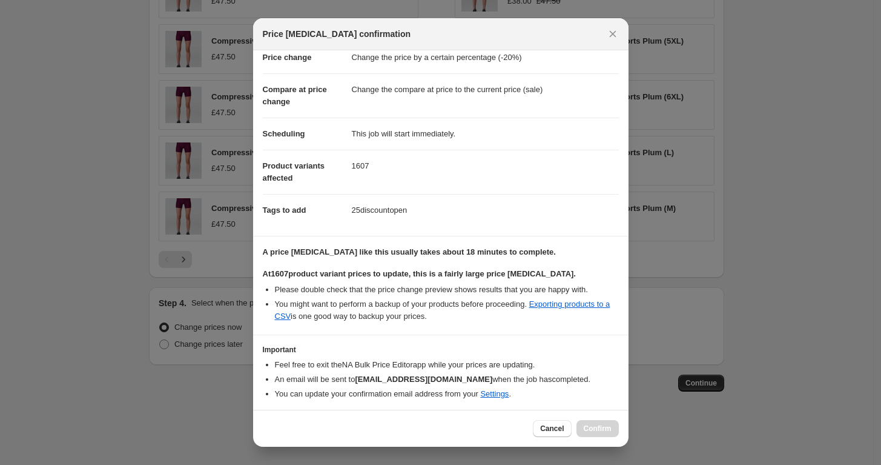
scroll to position [68, 0]
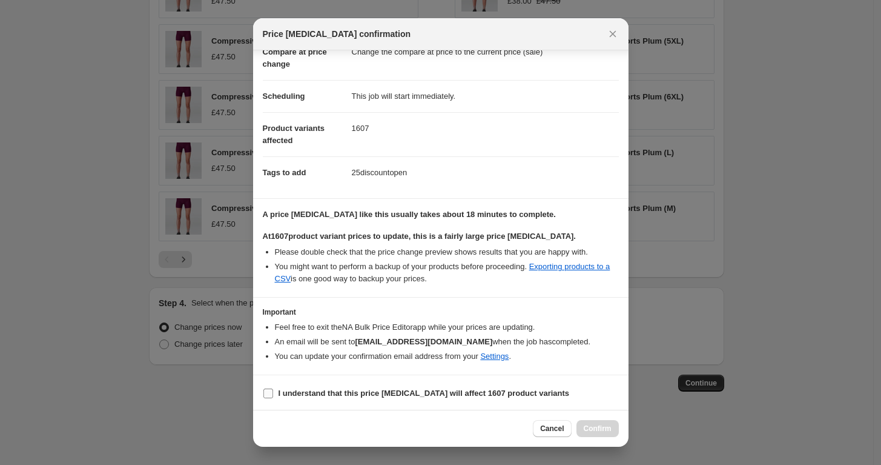
click at [359, 388] on b "I understand that this price [MEDICAL_DATA] will affect 1607 product variants" at bounding box center [424, 392] width 291 height 9
click at [273, 388] on input "I understand that this price [MEDICAL_DATA] will affect 1607 product variants" at bounding box center [269, 393] width 10 height 10
checkbox input "true"
click at [592, 426] on span "Confirm" at bounding box center [598, 428] width 28 height 10
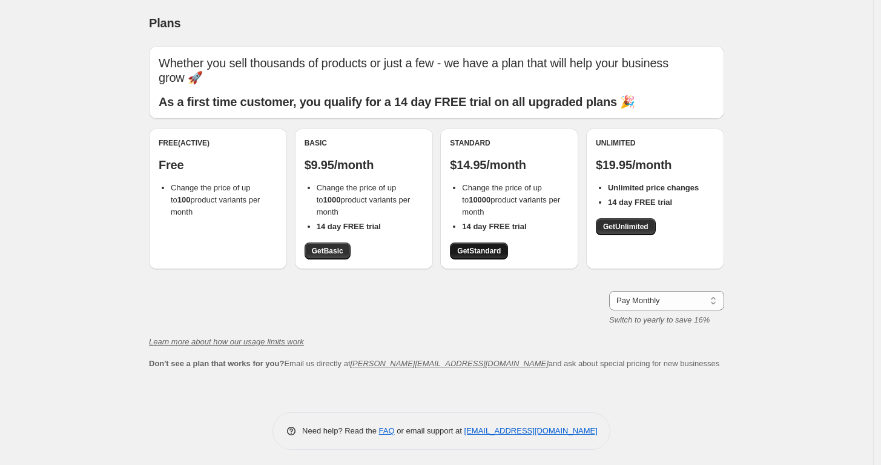
click at [483, 256] on link "Get Standard" at bounding box center [479, 250] width 58 height 17
